Goal: Information Seeking & Learning: Learn about a topic

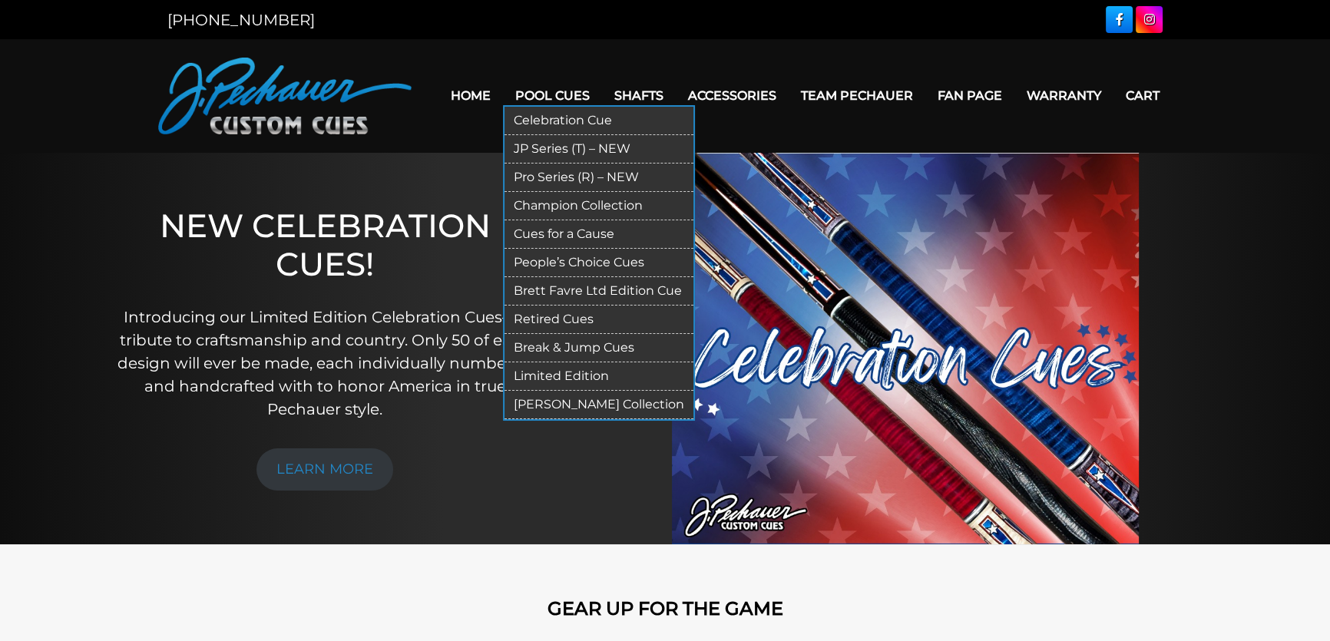
click at [563, 146] on link "JP Series (T) – NEW" at bounding box center [598, 149] width 189 height 28
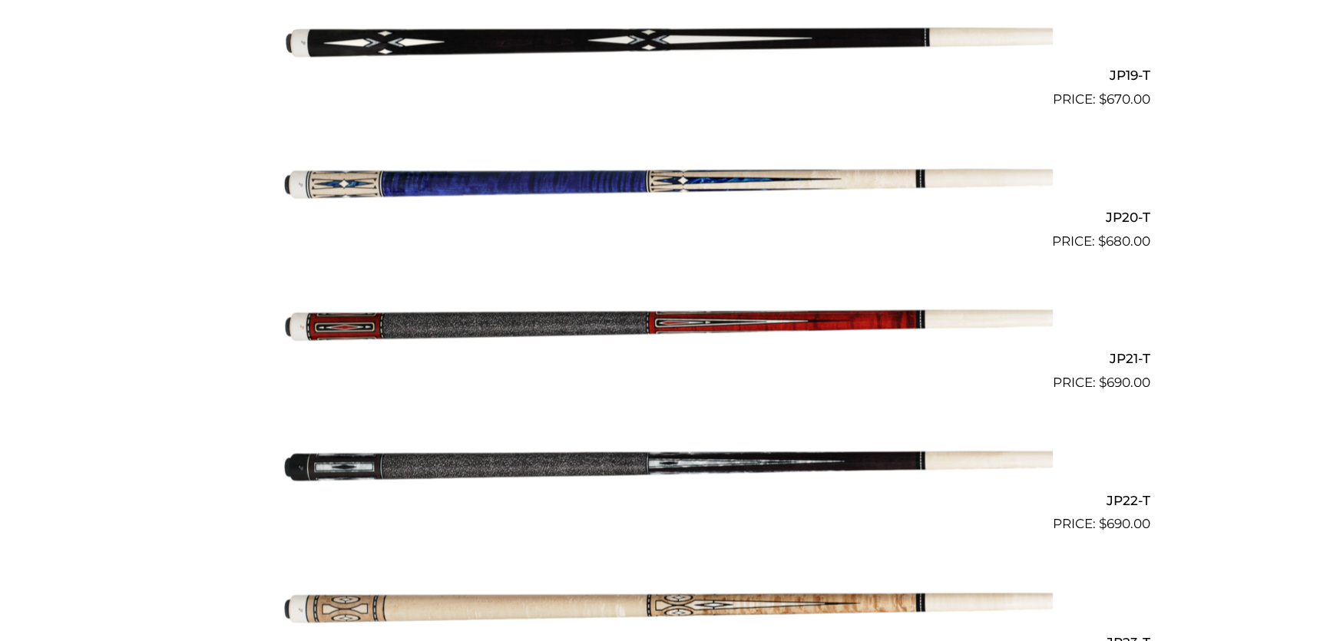
scroll to position [3071, 0]
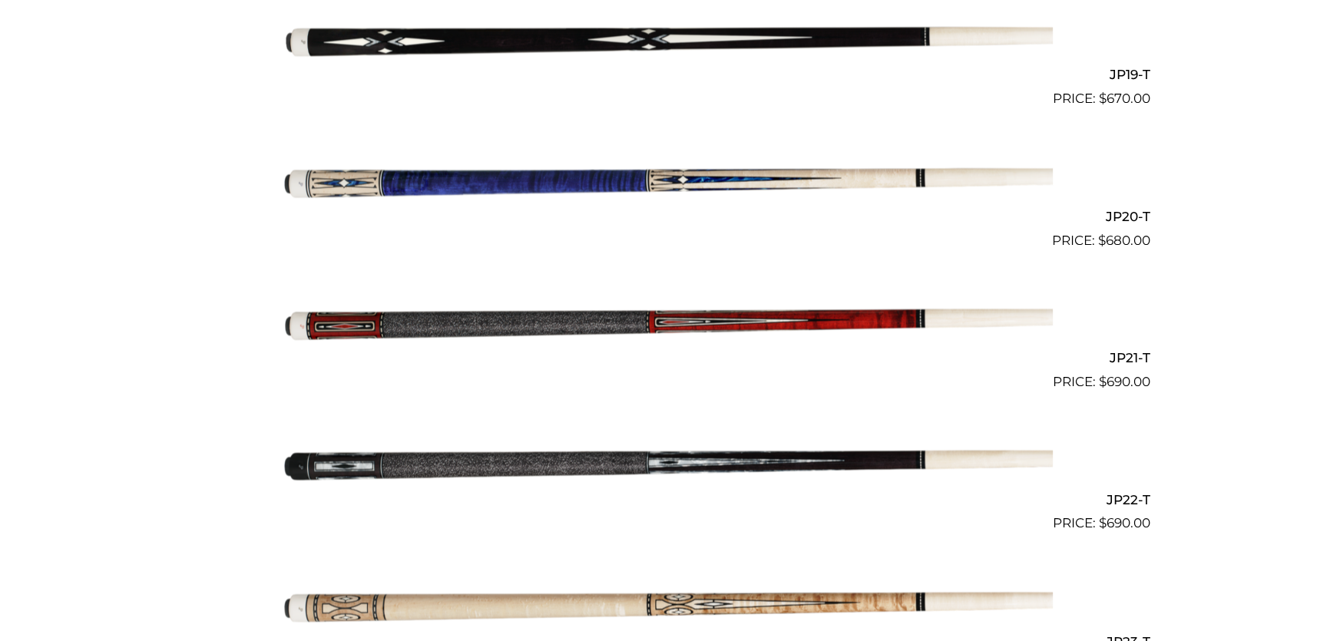
click at [439, 461] on img at bounding box center [665, 463] width 776 height 129
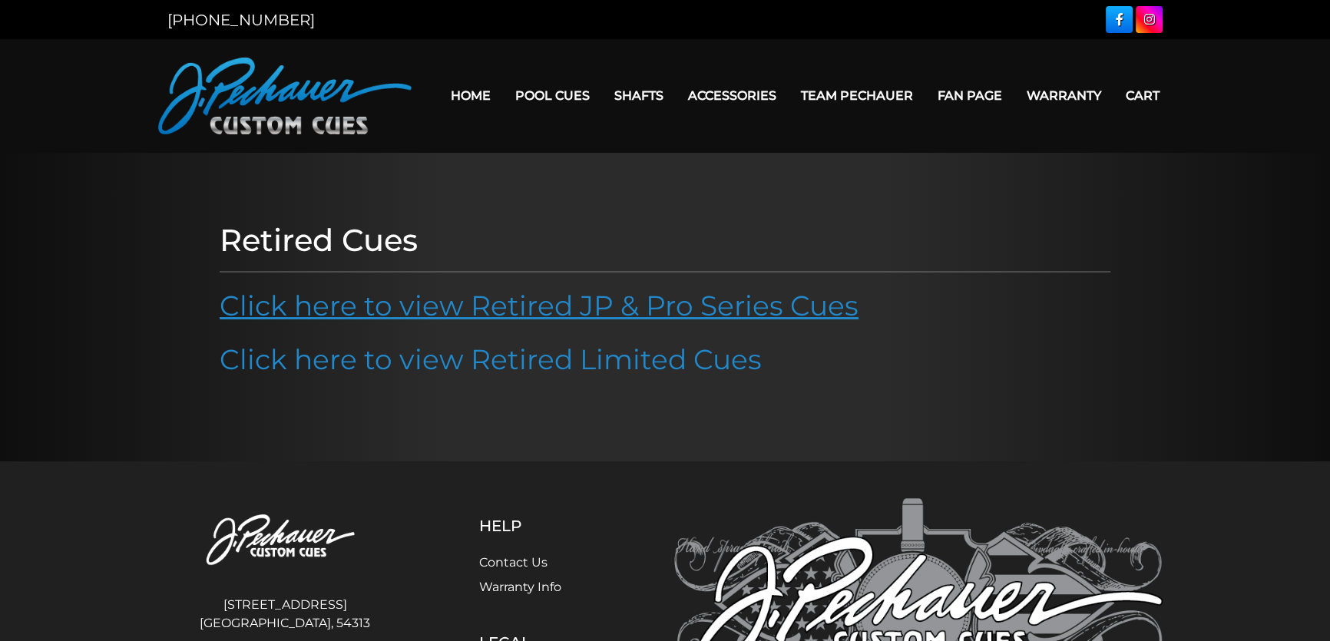
click at [599, 299] on link "Click here to view Retired JP & Pro Series Cues" at bounding box center [539, 306] width 639 height 34
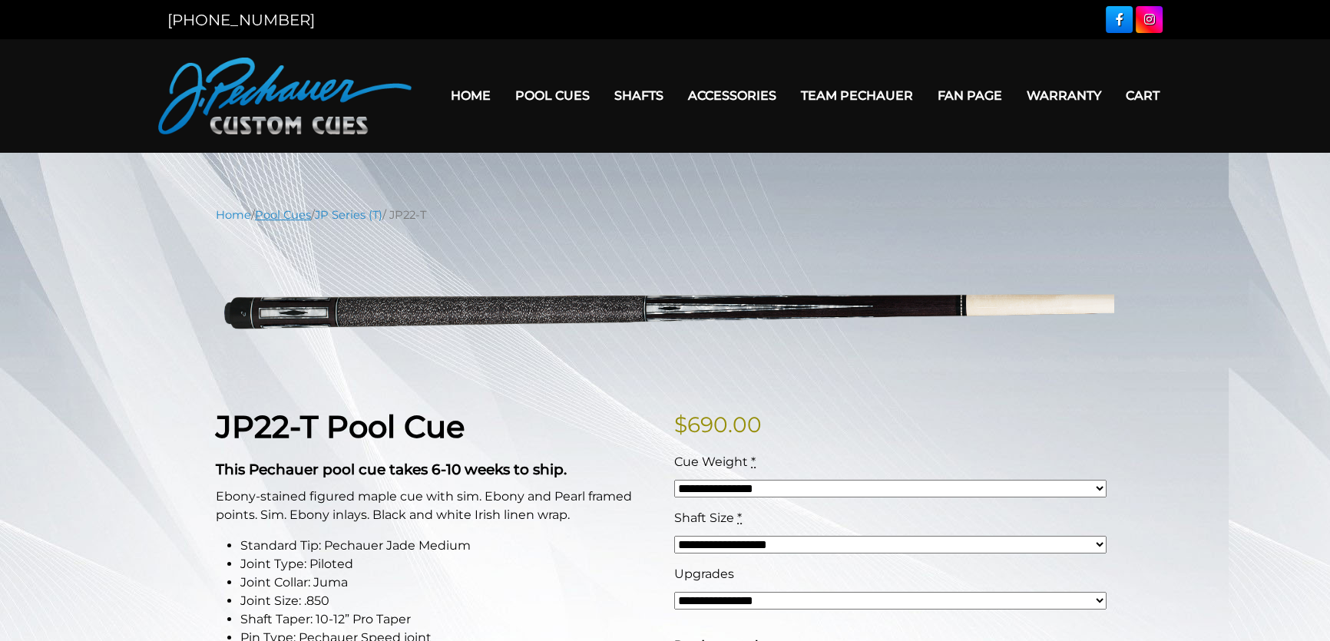
click at [306, 217] on link "Pool Cues" at bounding box center [283, 215] width 56 height 14
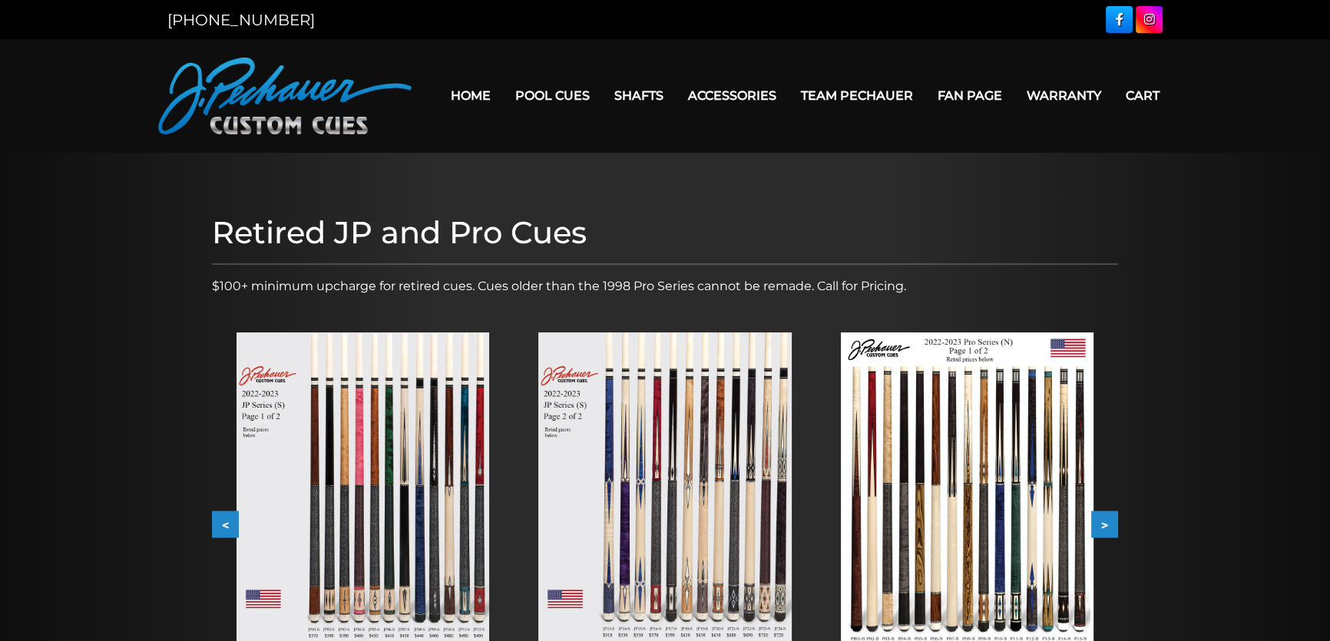
click at [703, 591] on img at bounding box center [664, 491] width 253 height 319
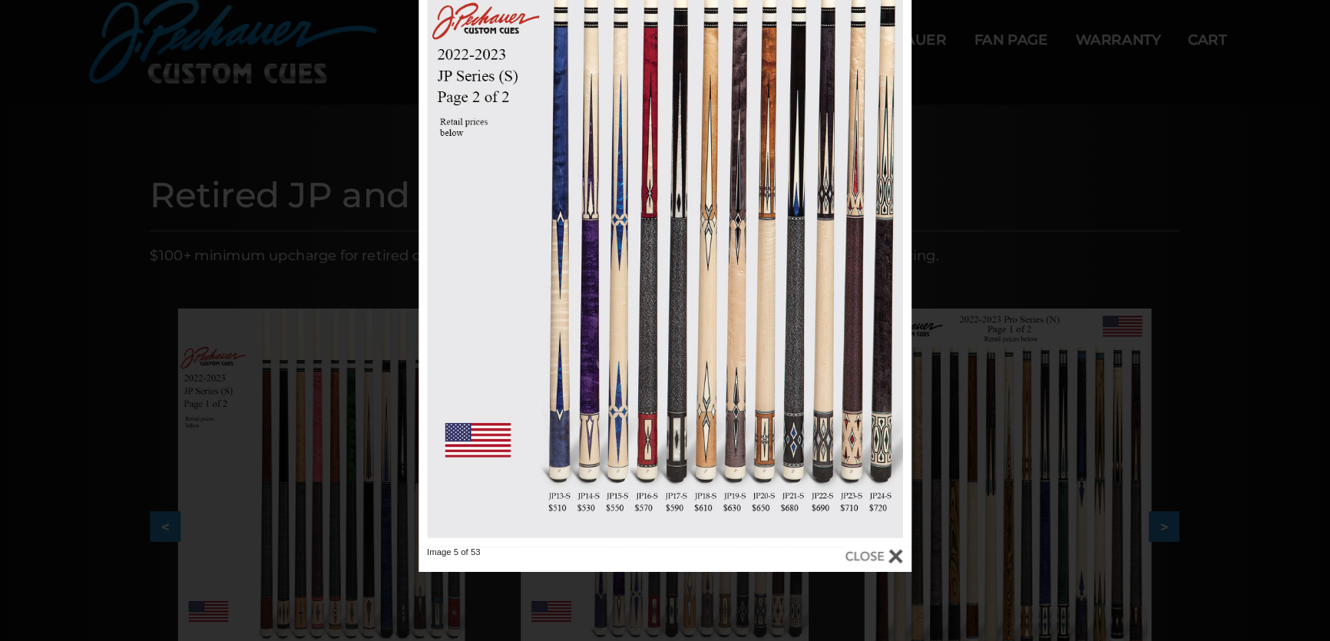
scroll to position [61, 0]
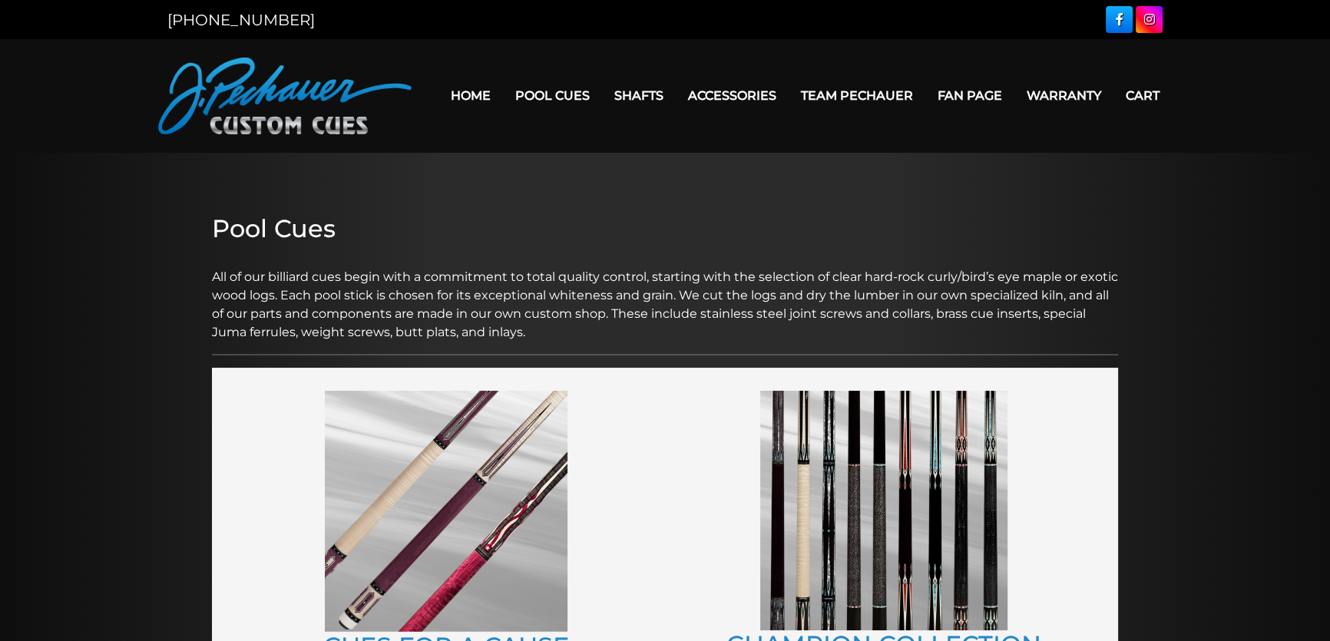
click at [475, 94] on link "Home" at bounding box center [470, 95] width 64 height 39
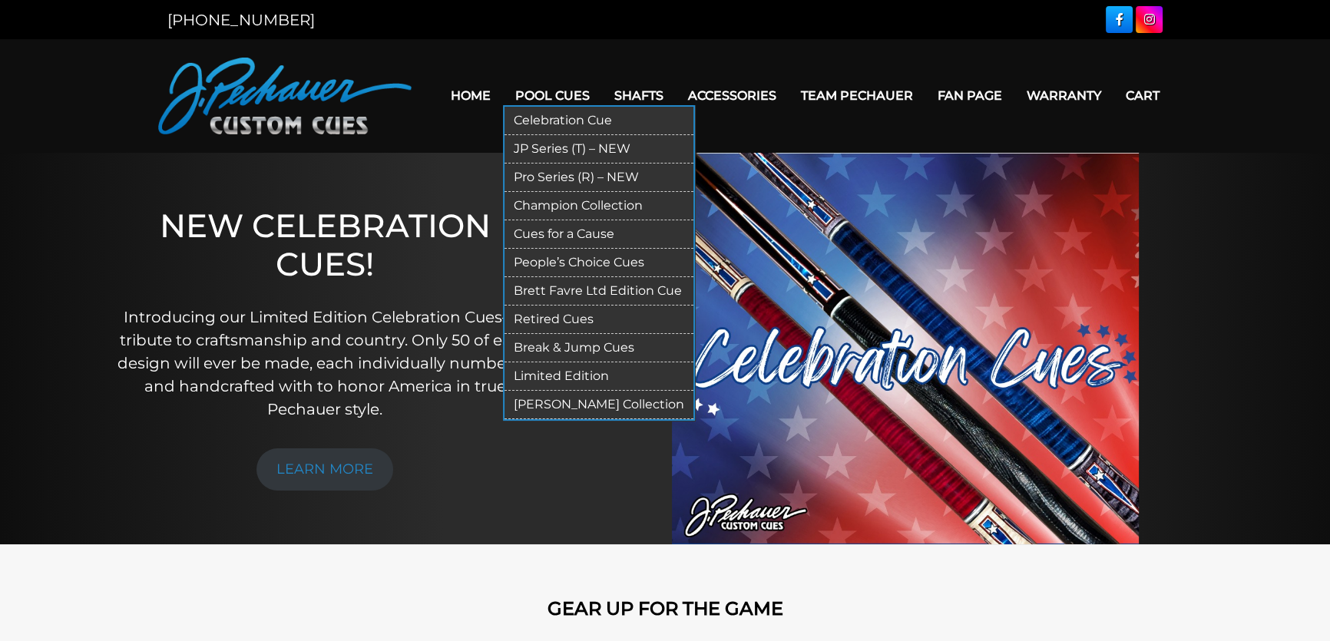
click at [568, 371] on link "Limited Edition" at bounding box center [598, 376] width 189 height 28
